Goal: Task Accomplishment & Management: Manage account settings

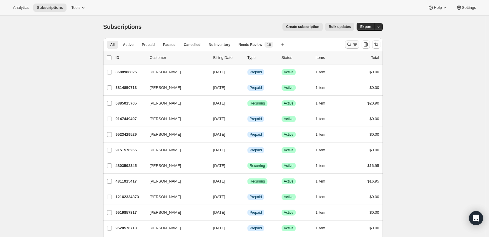
click at [351, 43] on icon "Search and filter results" at bounding box center [350, 45] width 6 height 6
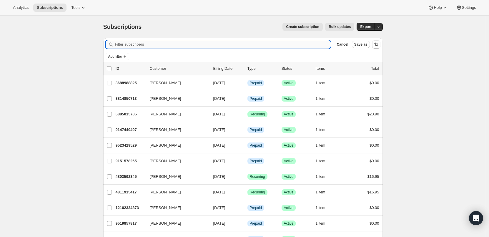
paste input "[EMAIL_ADDRESS][DOMAIN_NAME]"
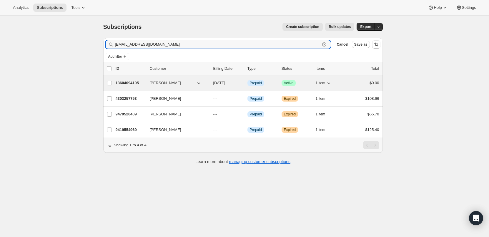
type input "[EMAIL_ADDRESS][DOMAIN_NAME]"
click at [121, 82] on p "13604094105" at bounding box center [130, 83] width 29 height 6
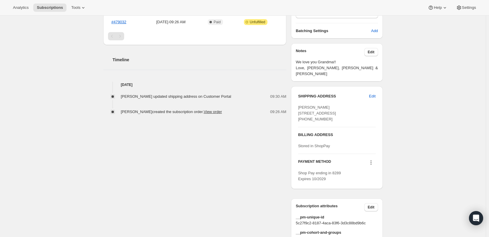
scroll to position [206, 0]
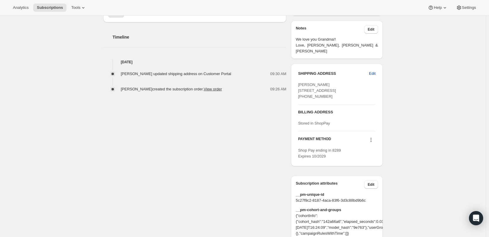
click at [373, 71] on span "Edit" at bounding box center [372, 74] width 6 height 6
select select "FL"
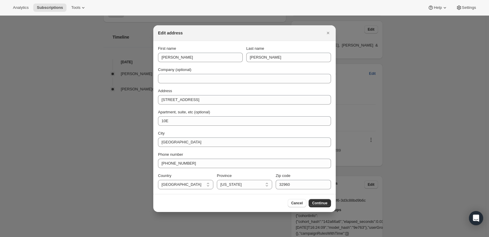
scroll to position [0, 0]
click at [317, 203] on span "Continue" at bounding box center [319, 203] width 15 height 5
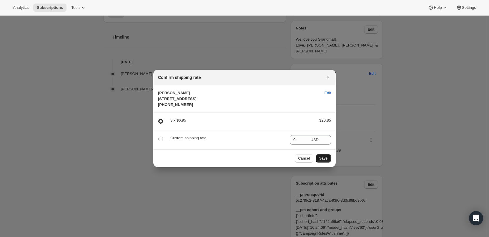
click at [324, 161] on span "Save" at bounding box center [323, 158] width 8 height 5
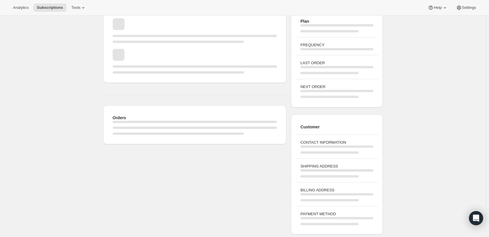
scroll to position [206, 0]
